Goal: Task Accomplishment & Management: Manage account settings

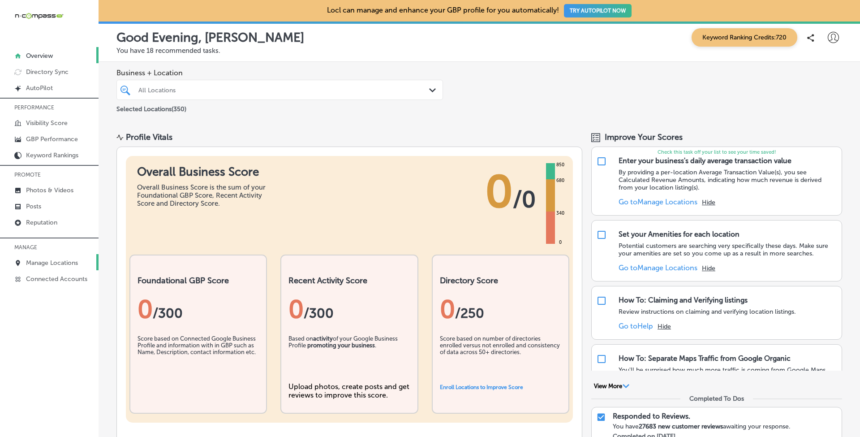
click at [58, 259] on p "Manage Locations" at bounding box center [52, 263] width 52 height 8
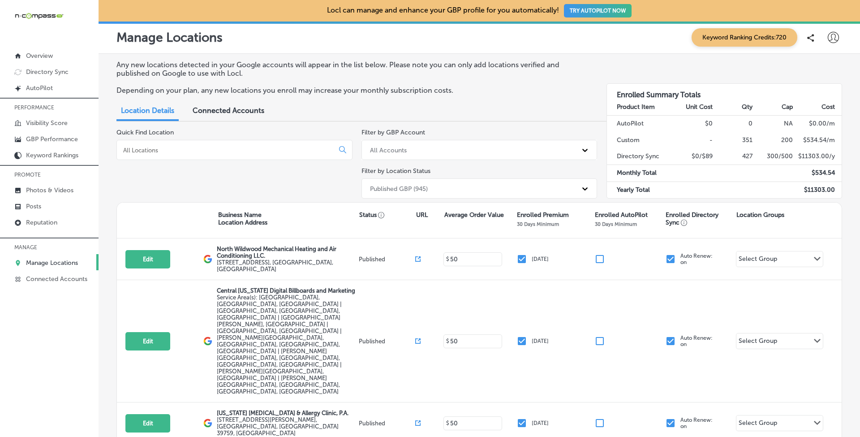
click at [829, 40] on icon at bounding box center [833, 37] width 11 height 11
click at [816, 65] on p "My Account" at bounding box center [821, 70] width 40 height 11
select select "US"
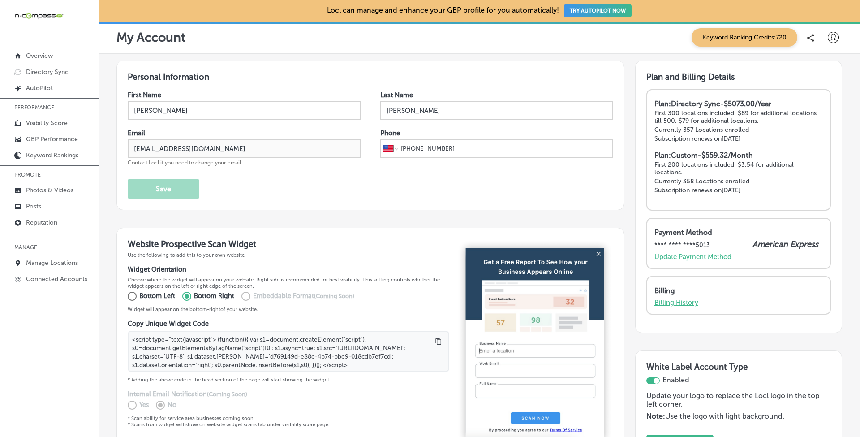
click at [684, 299] on p "Billing History" at bounding box center [677, 302] width 44 height 8
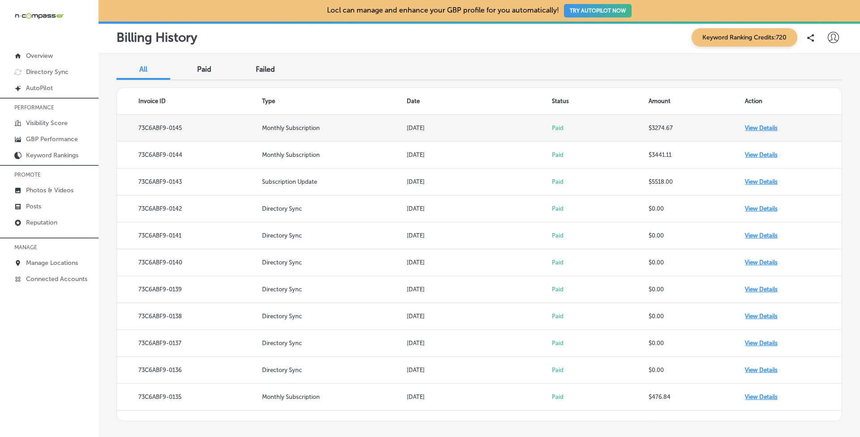
click at [755, 128] on td "View Details" at bounding box center [793, 128] width 97 height 27
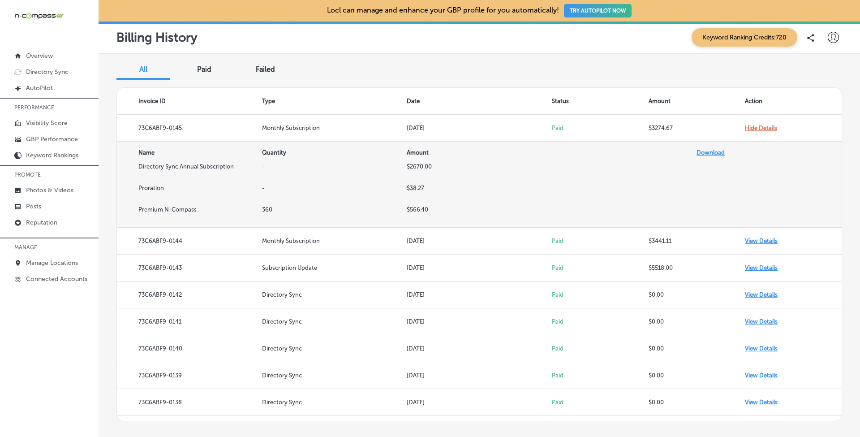
click at [719, 151] on link "Download" at bounding box center [711, 152] width 28 height 7
